Goal: Check status: Check status

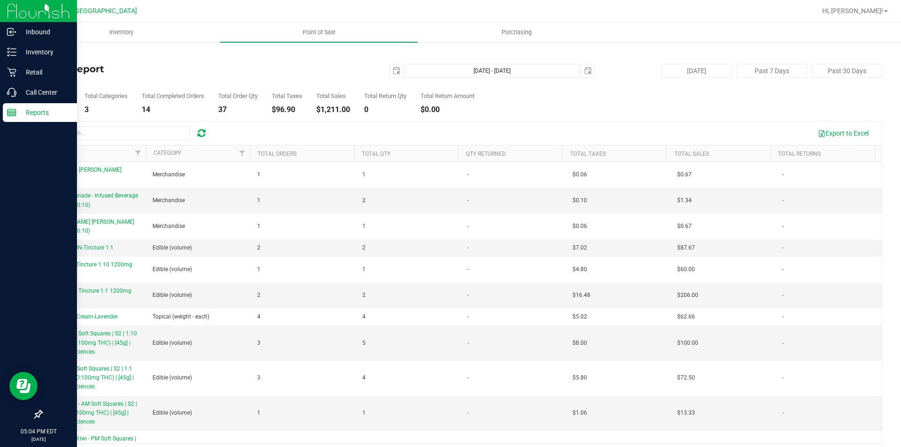
click at [10, 108] on icon at bounding box center [11, 112] width 9 height 9
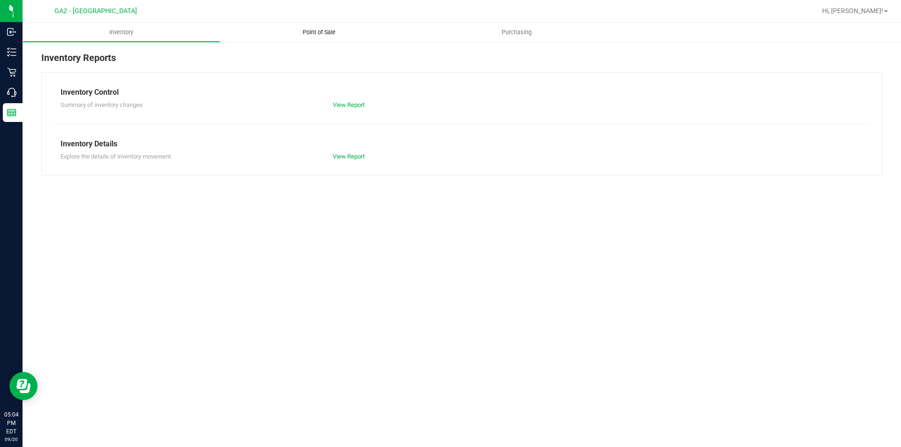
click at [328, 38] on uib-tab-heading "Point of Sale" at bounding box center [319, 33] width 198 height 20
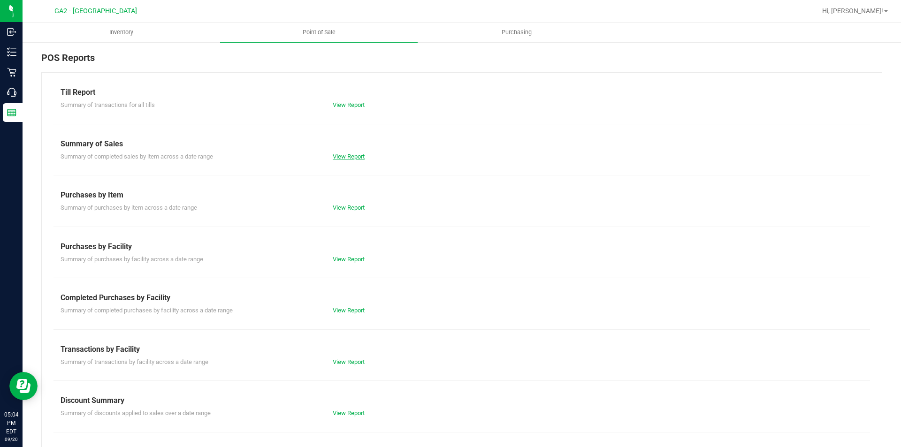
click at [348, 157] on link "View Report" at bounding box center [349, 156] width 32 height 7
